Goal: Task Accomplishment & Management: Manage account settings

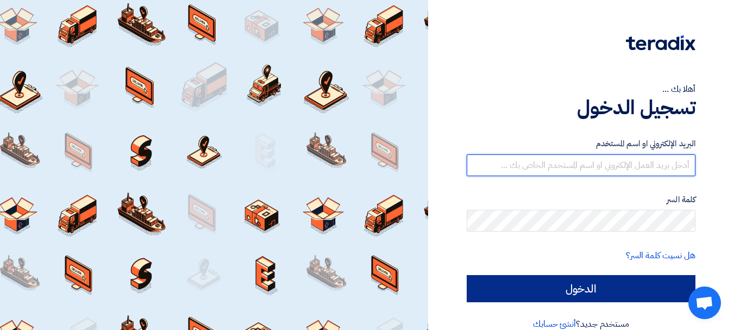
type input "[EMAIL_ADDRESS][DOMAIN_NAME]"
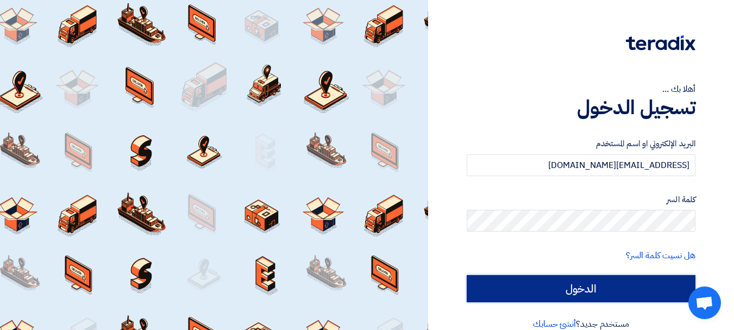
click at [560, 287] on input "الدخول" at bounding box center [581, 288] width 229 height 27
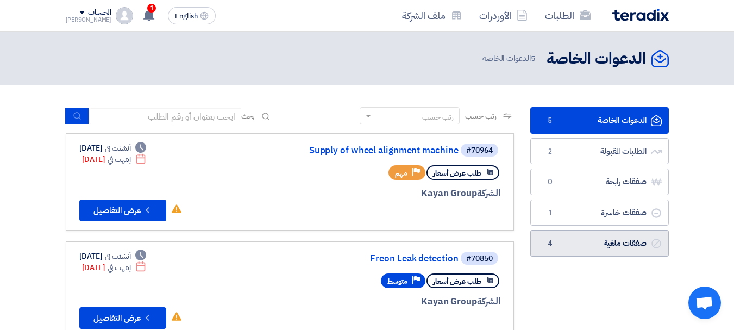
click at [574, 251] on link "صفقات ملغية صفقات ملغية 4" at bounding box center [599, 243] width 139 height 27
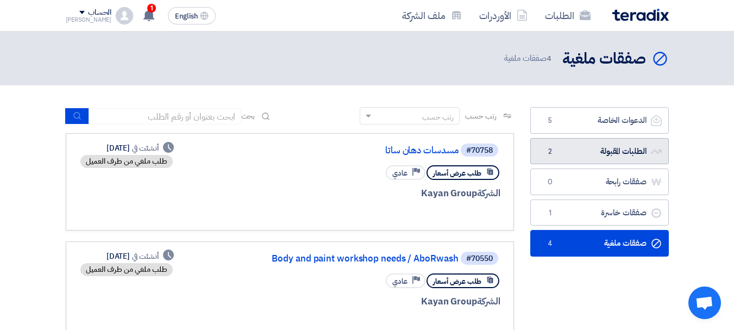
click at [601, 150] on link "الطلبات المقبولة الطلبات المقبولة 2" at bounding box center [599, 151] width 139 height 27
